Goal: Information Seeking & Learning: Understand process/instructions

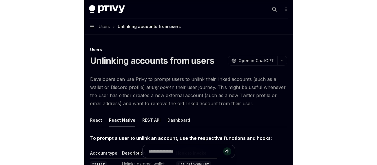
scroll to position [103, 0]
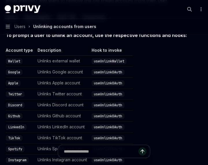
type textarea "*"
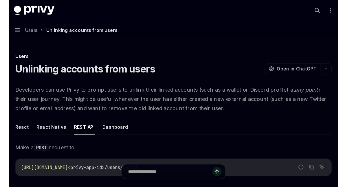
scroll to position [73, 0]
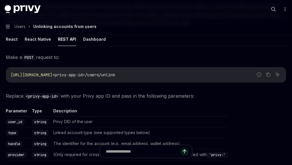
type textarea "*"
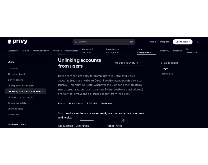
scroll to position [75, 0]
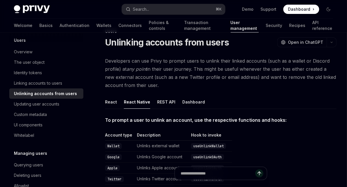
type textarea "*"
